Goal: Check status: Check status

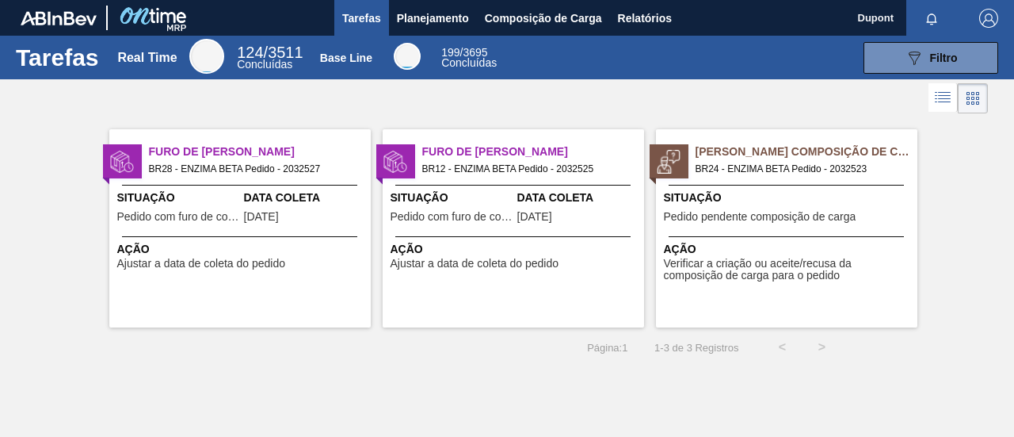
click at [743, 225] on div "Situação Pedido pendente composição de carga" at bounding box center [789, 208] width 250 height 39
click at [432, 12] on span "Planejamento" at bounding box center [433, 18] width 72 height 19
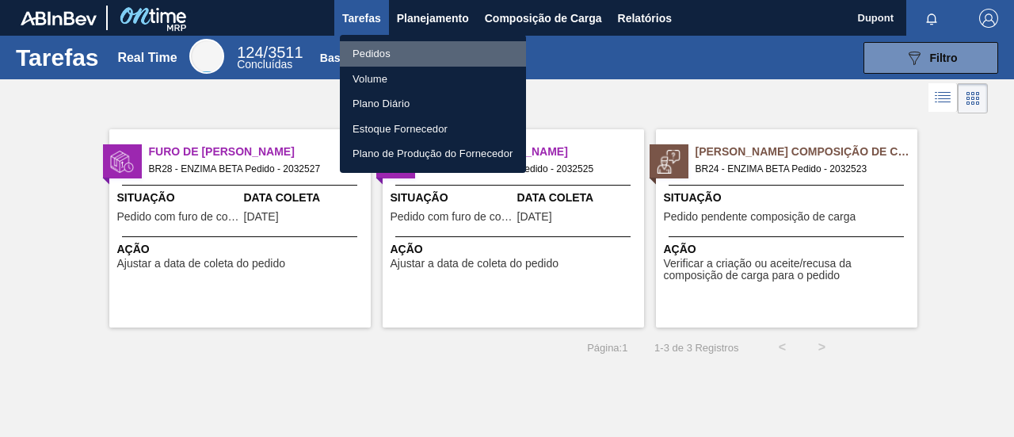
click at [427, 45] on li "Pedidos" at bounding box center [433, 53] width 186 height 25
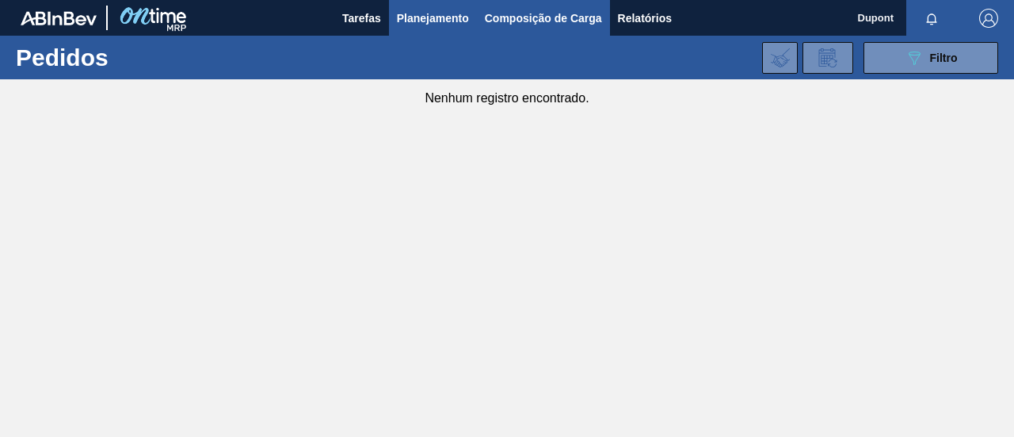
click at [541, 17] on span "Composição de Carga" at bounding box center [543, 18] width 117 height 19
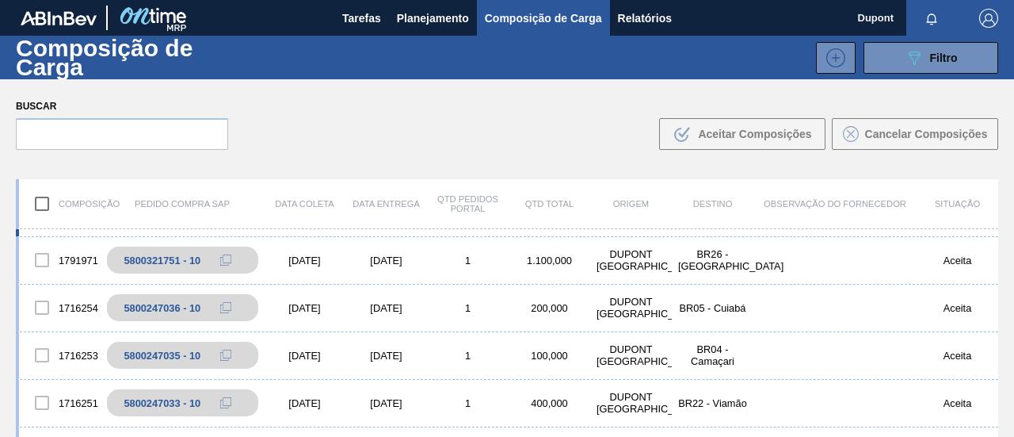
scroll to position [634, 0]
